Goal: Find contact information: Obtain details needed to contact an individual or organization

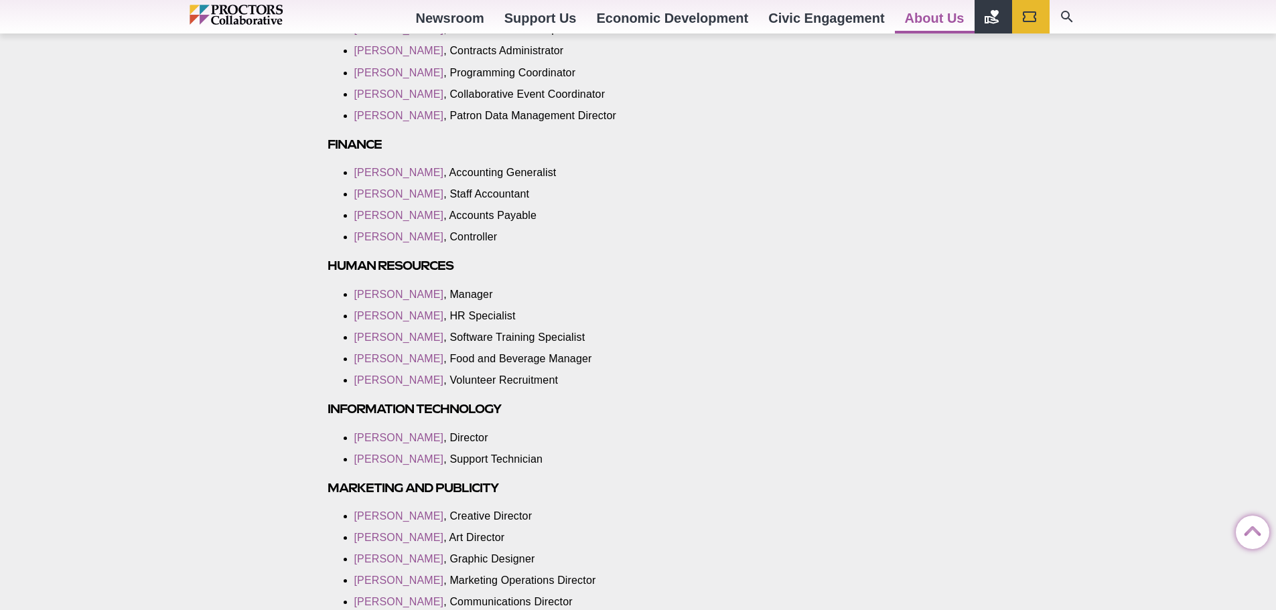
scroll to position [1407, 0]
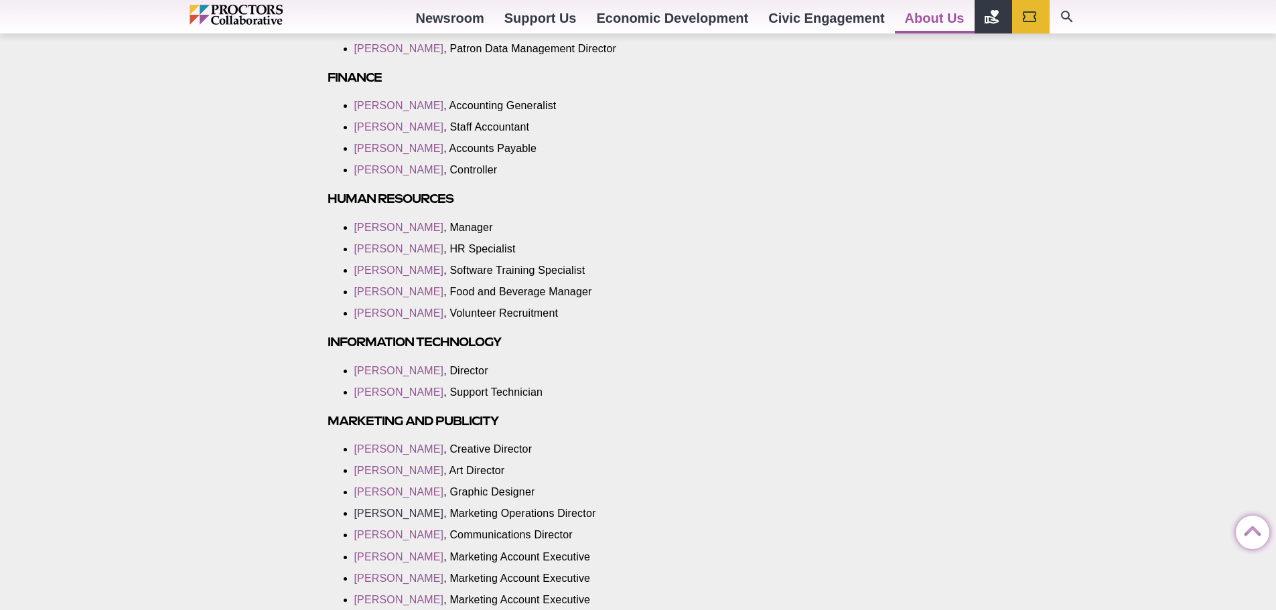
click at [393, 513] on link "[PERSON_NAME]" at bounding box center [399, 513] width 90 height 11
click at [392, 512] on link "[PERSON_NAME]" at bounding box center [399, 513] width 90 height 11
click at [386, 510] on link "[PERSON_NAME]" at bounding box center [399, 513] width 90 height 11
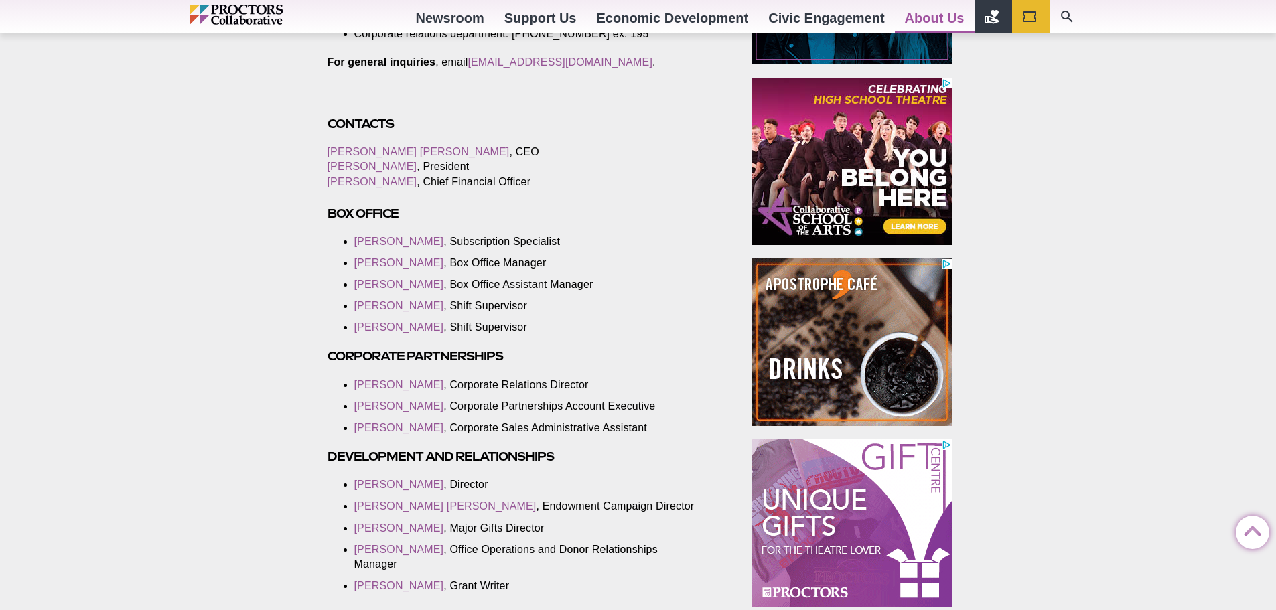
scroll to position [670, 0]
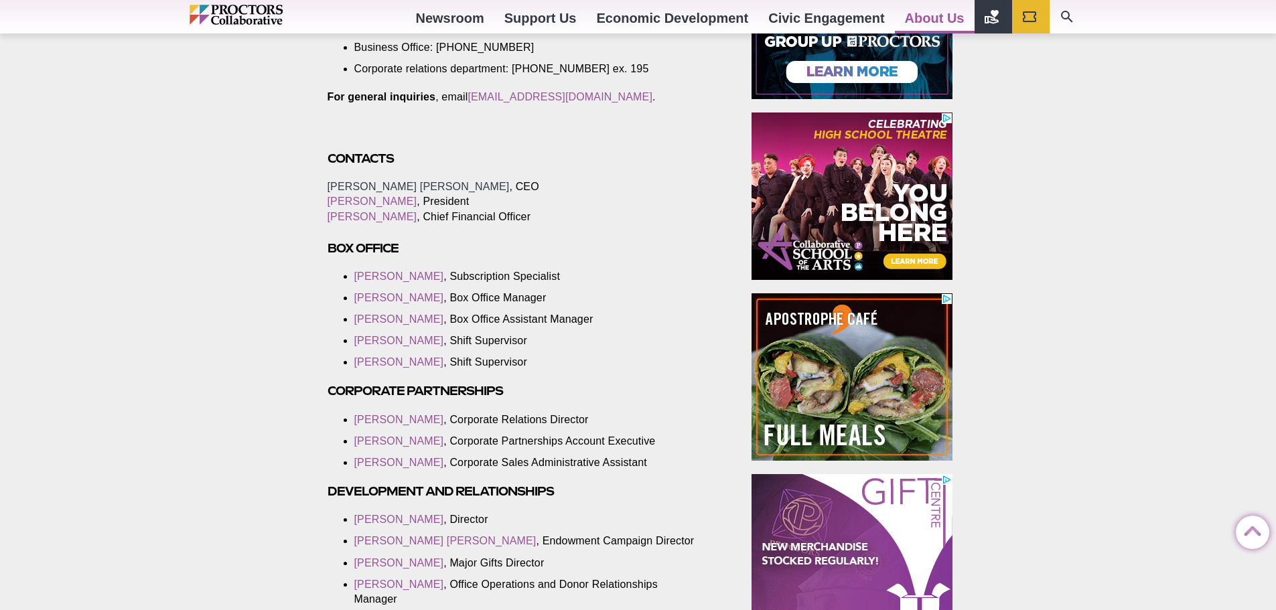
click at [364, 192] on link "[PERSON_NAME] [PERSON_NAME]" at bounding box center [419, 186] width 182 height 11
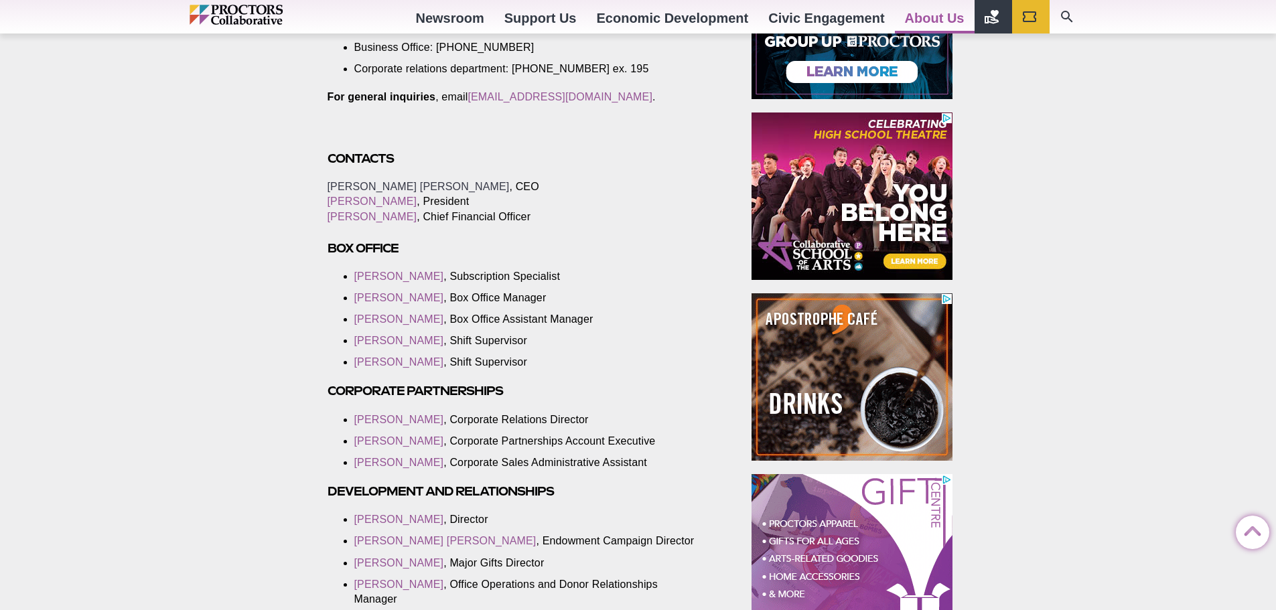
click at [348, 192] on link "[PERSON_NAME] [PERSON_NAME]" at bounding box center [419, 186] width 182 height 11
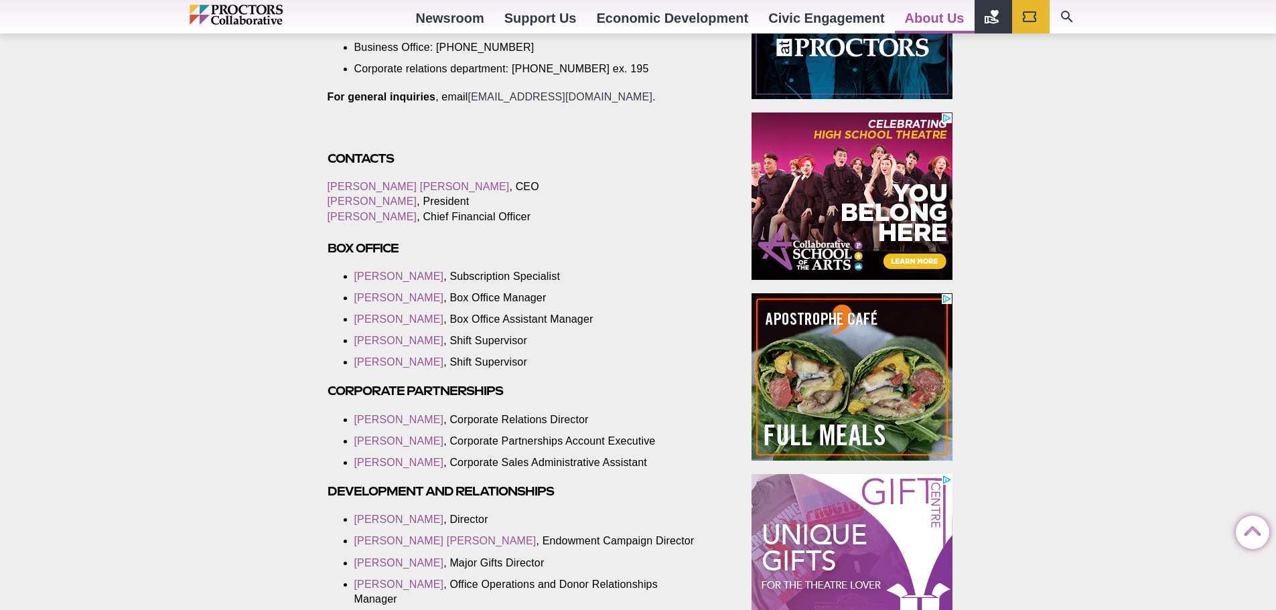
click at [543, 102] on link "[EMAIL_ADDRESS][DOMAIN_NAME]" at bounding box center [560, 96] width 185 height 11
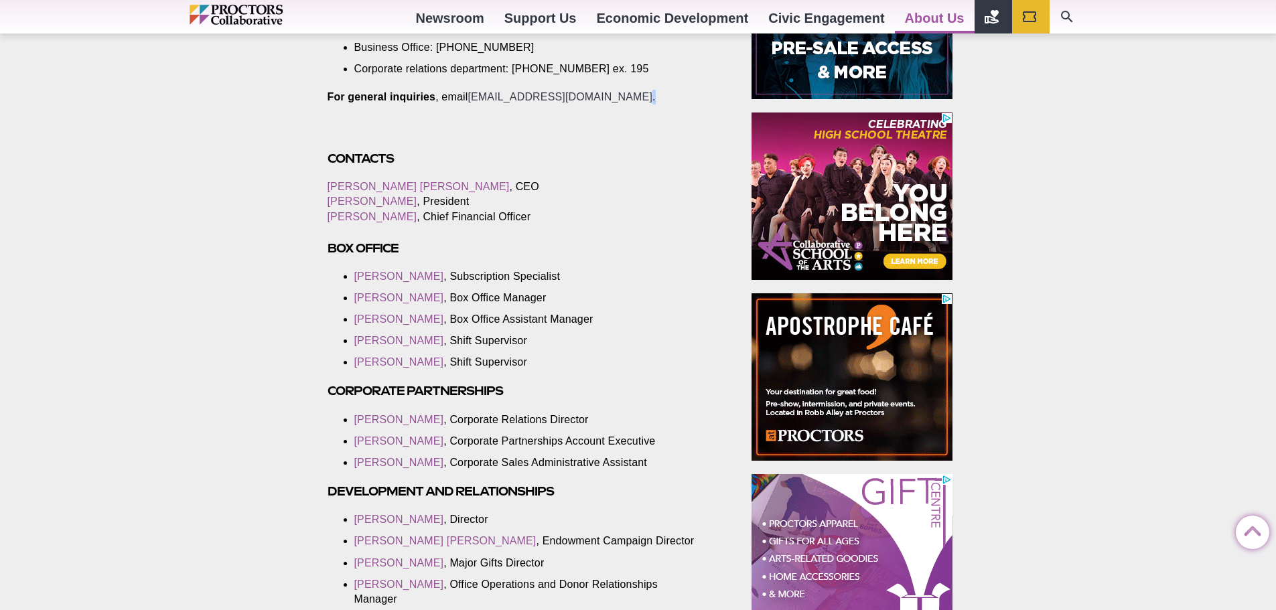
drag, startPoint x: 636, startPoint y: 113, endPoint x: 471, endPoint y: 113, distance: 164.8
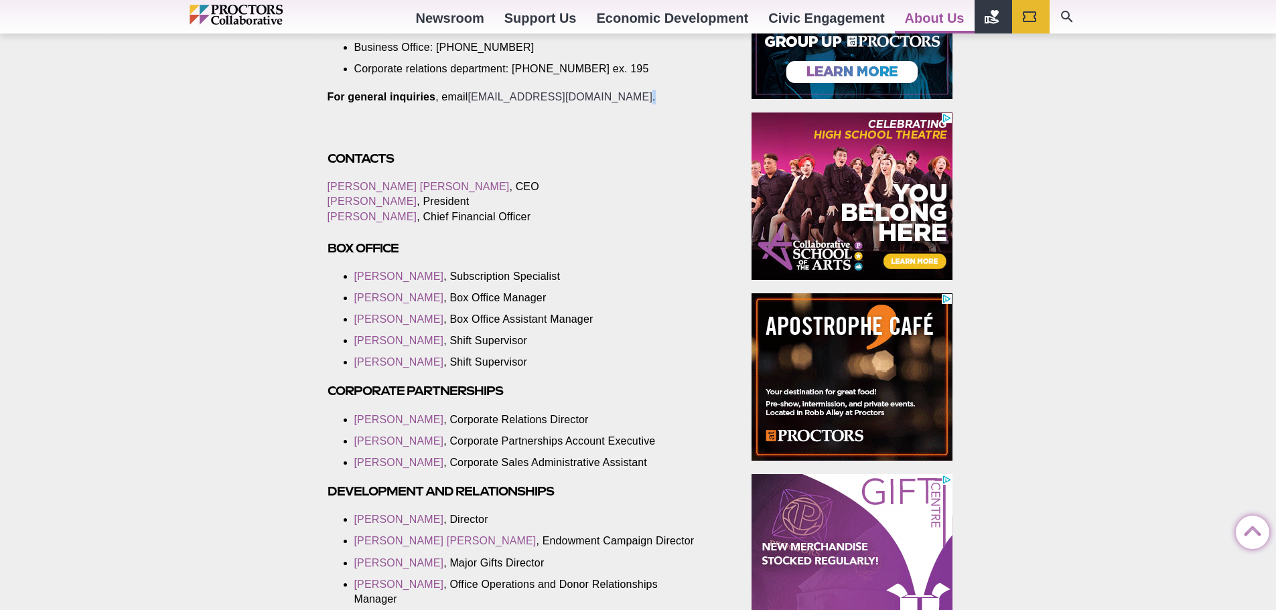
click at [471, 104] on p "For general inquiries , email [EMAIL_ADDRESS][DOMAIN_NAME] ." at bounding box center [525, 97] width 394 height 15
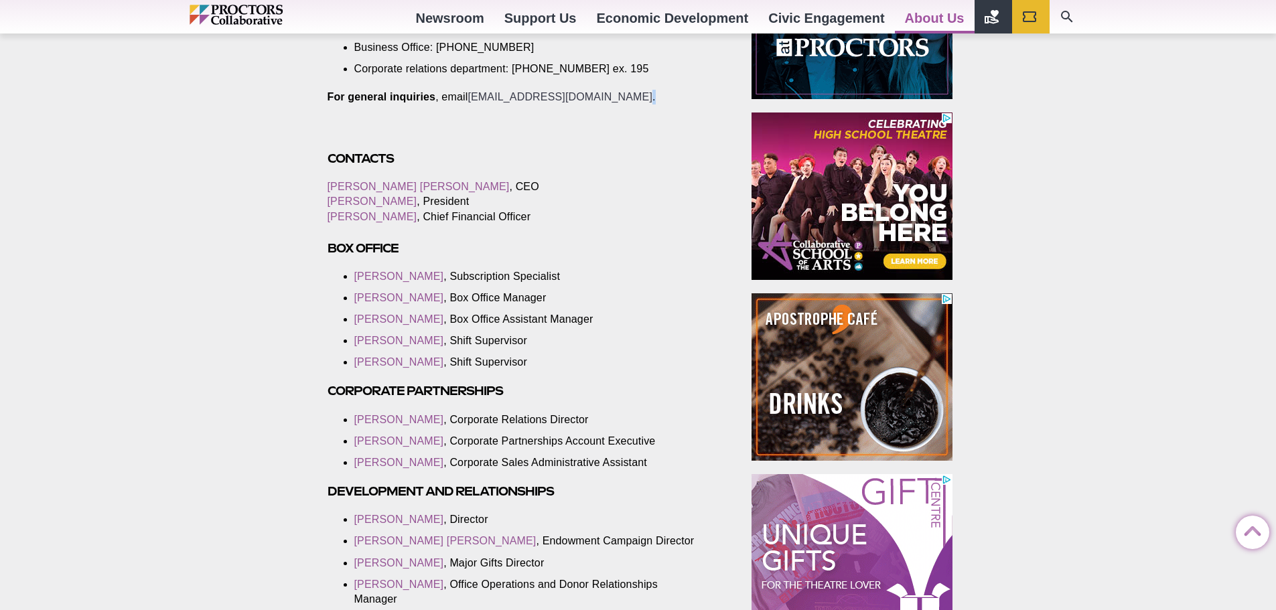
drag, startPoint x: 468, startPoint y: 110, endPoint x: 589, endPoint y: 112, distance: 120.6
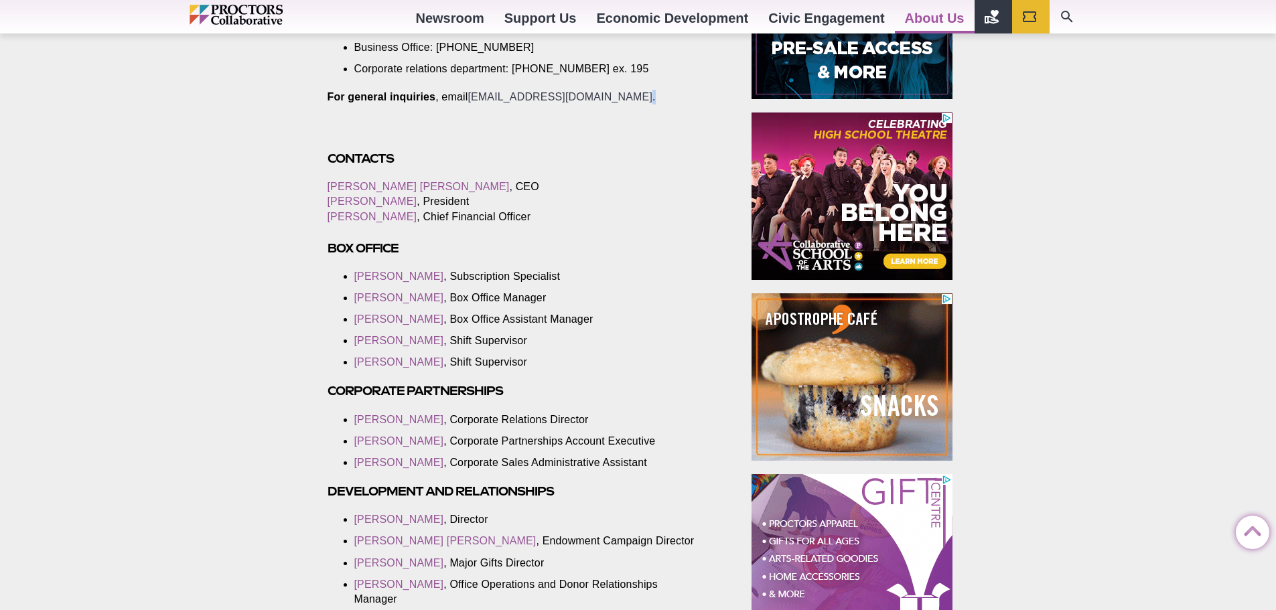
click at [589, 104] on p "For general inquiries , email [EMAIL_ADDRESS][DOMAIN_NAME] ." at bounding box center [525, 97] width 394 height 15
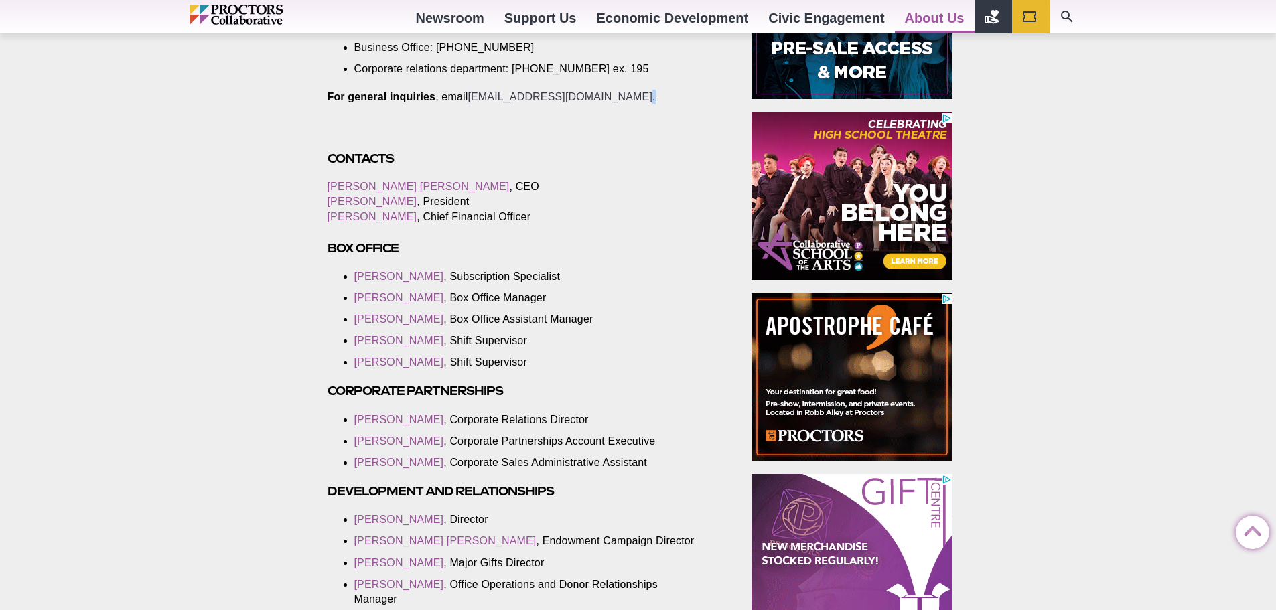
click at [552, 102] on link "[EMAIL_ADDRESS][DOMAIN_NAME]" at bounding box center [560, 96] width 185 height 11
